Goal: Transaction & Acquisition: Obtain resource

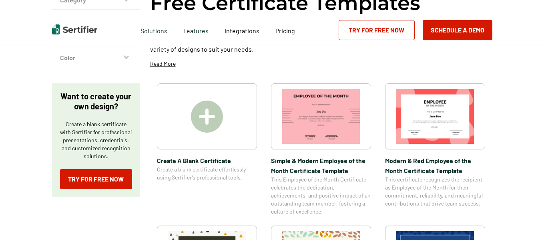
scroll to position [94, 0]
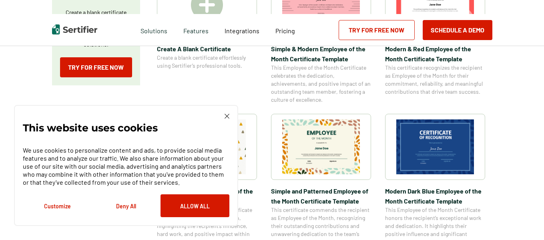
click at [229, 116] on img at bounding box center [227, 116] width 5 height 5
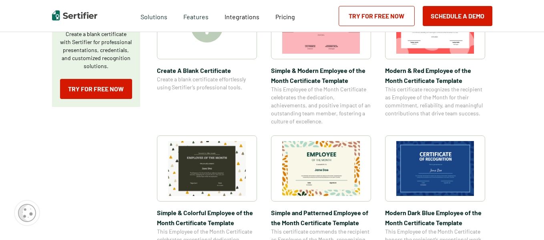
scroll to position [191, 0]
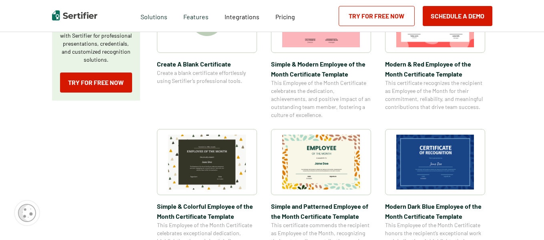
click at [431, 159] on img at bounding box center [436, 162] width 78 height 55
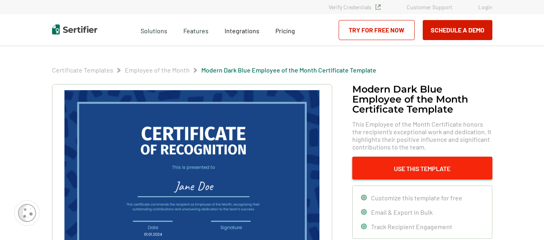
click at [407, 171] on button "Use This Template" at bounding box center [423, 168] width 140 height 23
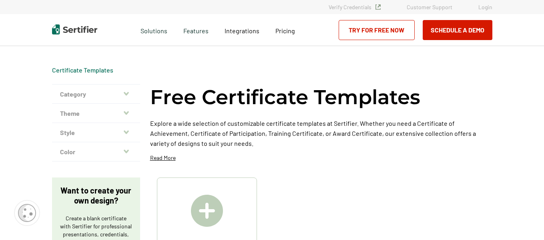
scroll to position [191, 0]
